Goal: Check status: Check status

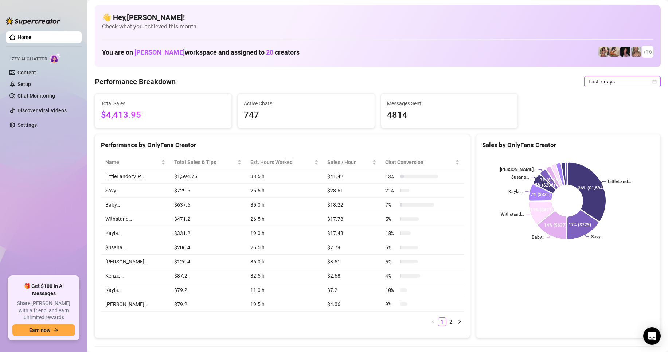
click at [610, 82] on span "Last 7 days" at bounding box center [623, 81] width 68 height 11
click at [596, 146] on div "Custom date" at bounding box center [616, 143] width 65 height 8
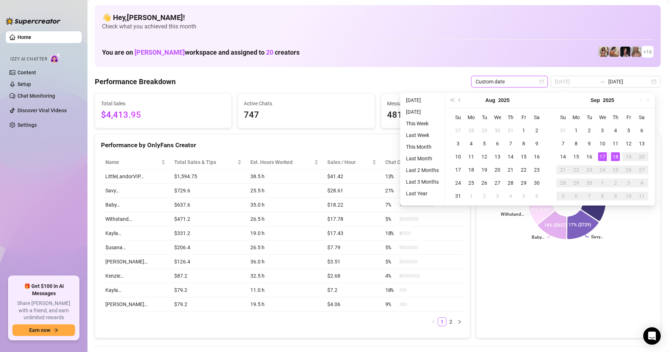
type input "[DATE]"
click at [612, 159] on div "18" at bounding box center [616, 156] width 9 height 9
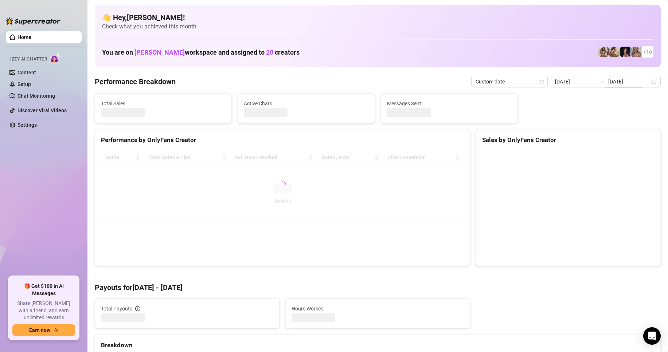
type input "[DATE]"
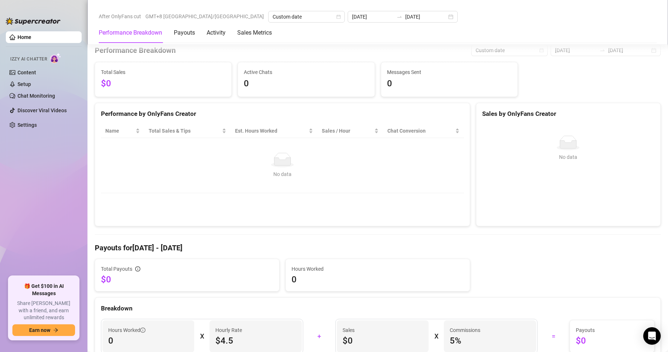
scroll to position [5, 0]
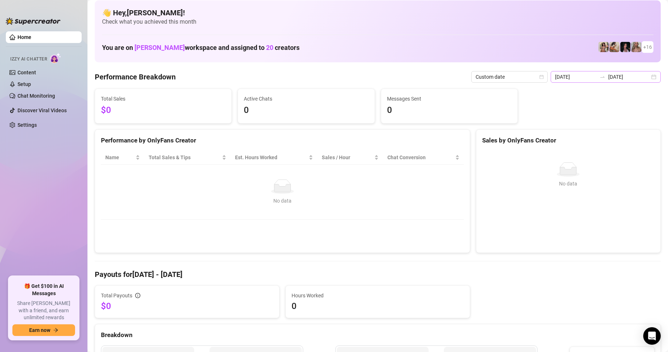
click at [606, 71] on div "[DATE] [DATE]" at bounding box center [606, 77] width 110 height 12
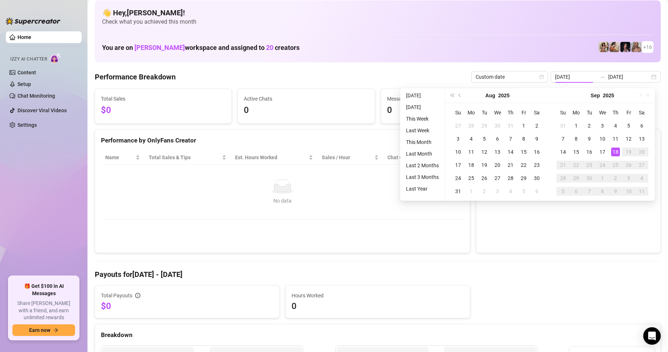
click at [618, 148] on div "18" at bounding box center [616, 152] width 9 height 9
click at [618, 149] on div "18" at bounding box center [616, 152] width 9 height 9
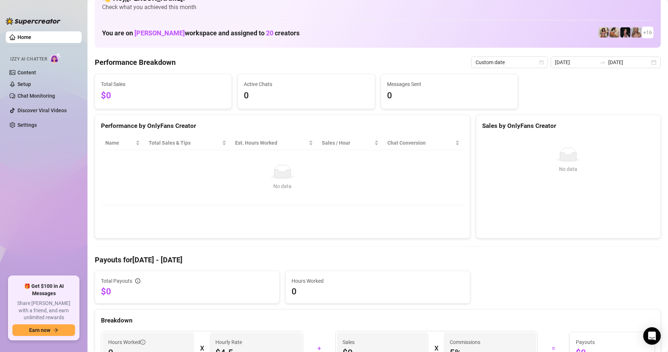
scroll to position [0, 0]
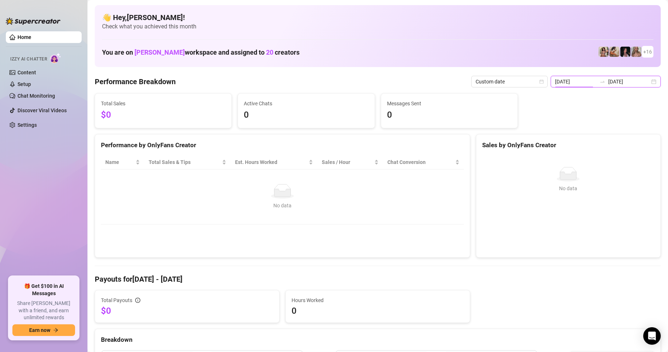
click at [593, 83] on input "[DATE]" at bounding box center [576, 82] width 42 height 8
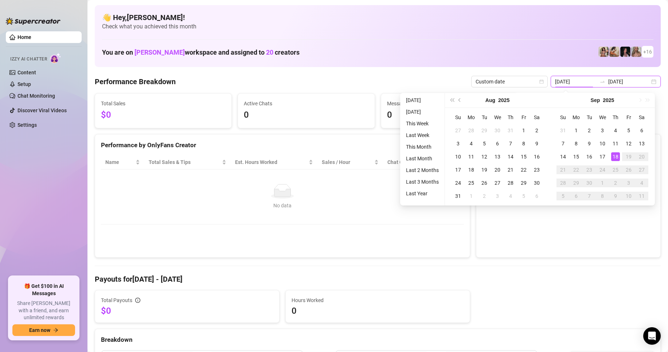
type input "[DATE]"
click at [602, 157] on div "17" at bounding box center [602, 156] width 9 height 9
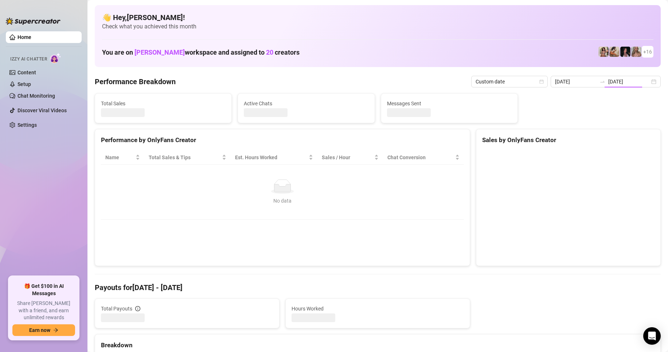
type input "[DATE]"
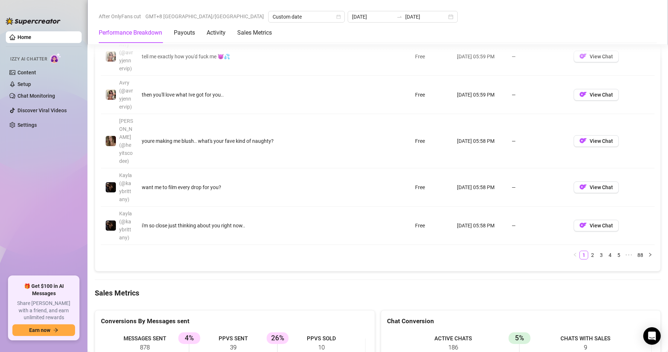
scroll to position [1450, 0]
